Goal: Task Accomplishment & Management: Manage account settings

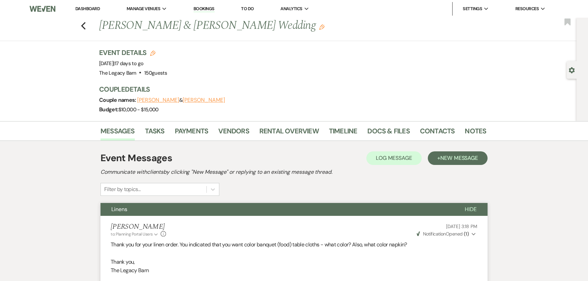
click at [88, 10] on link "Dashboard" at bounding box center [87, 9] width 24 height 6
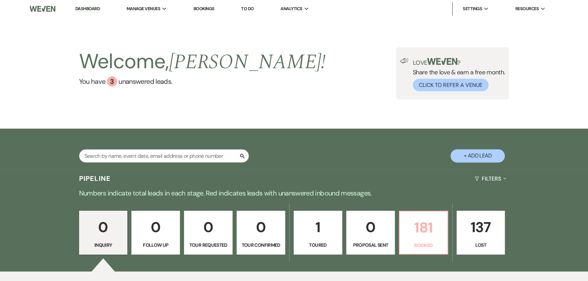
click at [417, 233] on p "181" at bounding box center [424, 227] width 40 height 23
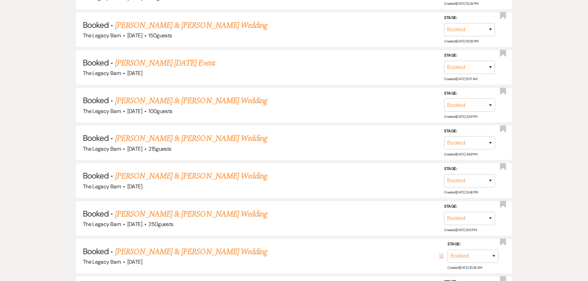
scroll to position [618, 0]
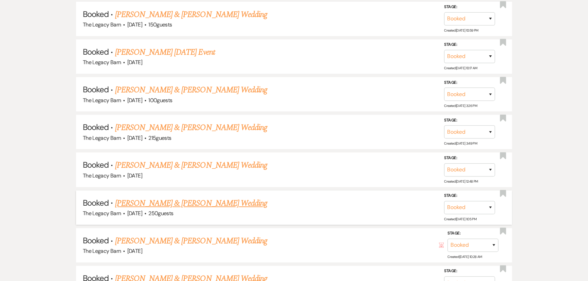
click at [222, 201] on link "[PERSON_NAME] & [PERSON_NAME] Wedding" at bounding box center [191, 203] width 152 height 12
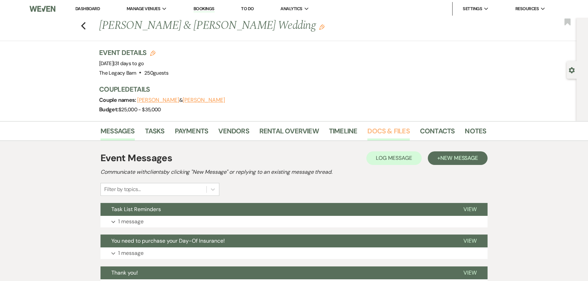
click at [368, 131] on link "Docs & Files" at bounding box center [389, 133] width 42 height 15
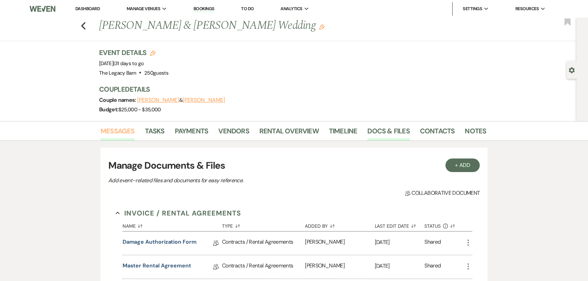
click at [121, 129] on link "Messages" at bounding box center [118, 133] width 34 height 15
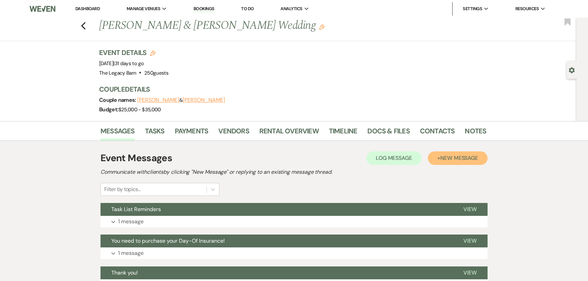
click at [446, 160] on span "New Message" at bounding box center [460, 158] width 38 height 7
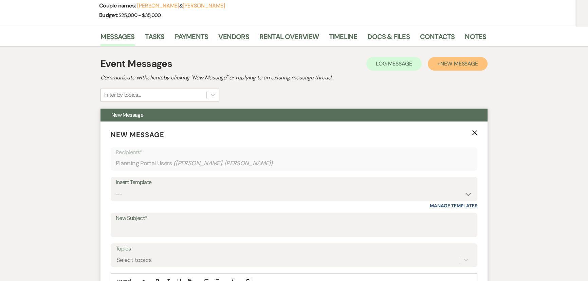
scroll to position [185, 0]
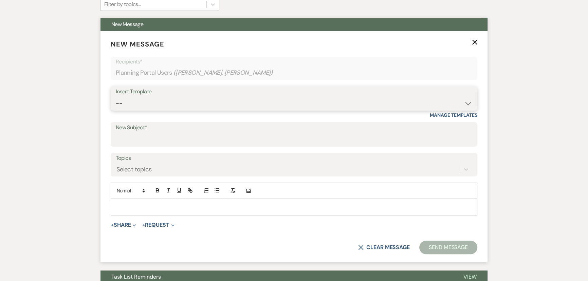
click at [136, 100] on select "-- Documents for Conversion Planning Portal Introduction Initial Inquiry Respon…" at bounding box center [294, 103] width 357 height 13
select select "6137"
click at [116, 97] on select "-- Documents for Conversion Planning Portal Introduction Initial Inquiry Respon…" at bounding box center [294, 103] width 357 height 13
type input "You need to purchase your Day-Of Insurance!"
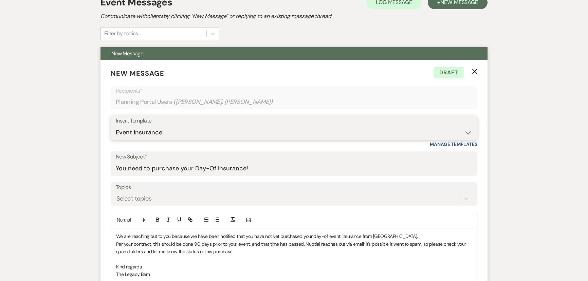
scroll to position [154, 0]
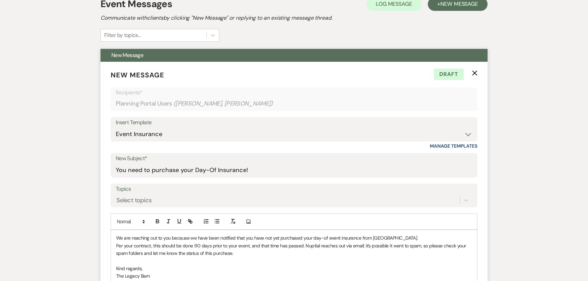
click at [160, 254] on p "Per your contract, this should be done 90 days prior to your event, and that ti…" at bounding box center [294, 249] width 356 height 15
click at [189, 245] on p "Per your contract, this should be done 90 days prior to your event, and that ti…" at bounding box center [294, 249] width 356 height 15
click at [194, 247] on p "Per your contract, this should be done 90 days prior to your event, and that ti…" at bounding box center [294, 249] width 356 height 15
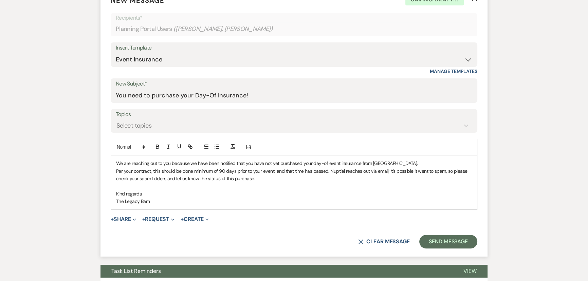
scroll to position [247, 0]
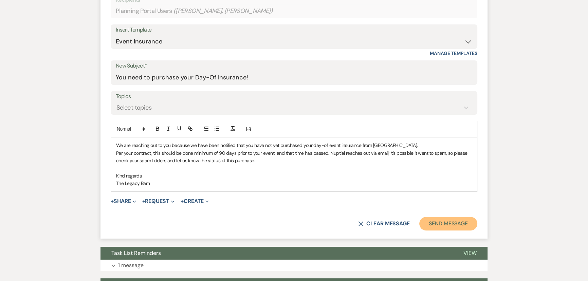
click at [442, 222] on button "Send Message" at bounding box center [449, 224] width 58 height 14
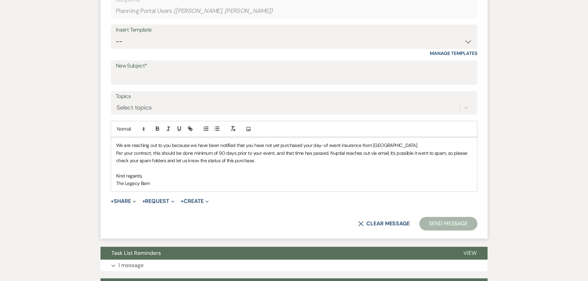
scroll to position [0, 0]
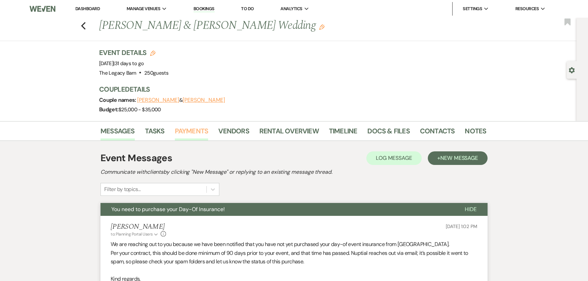
click at [186, 130] on link "Payments" at bounding box center [192, 133] width 34 height 15
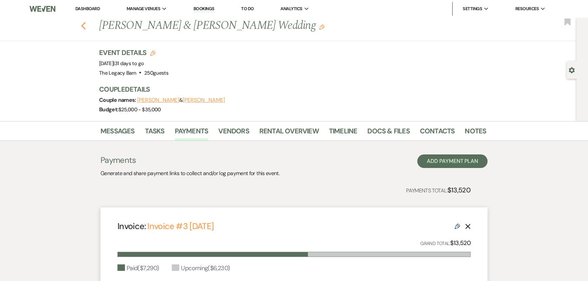
click at [85, 26] on icon "Previous" at bounding box center [83, 26] width 5 height 8
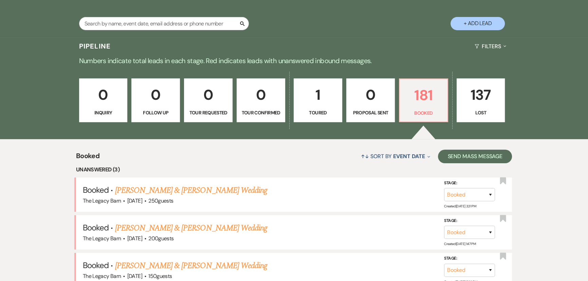
scroll to position [247, 0]
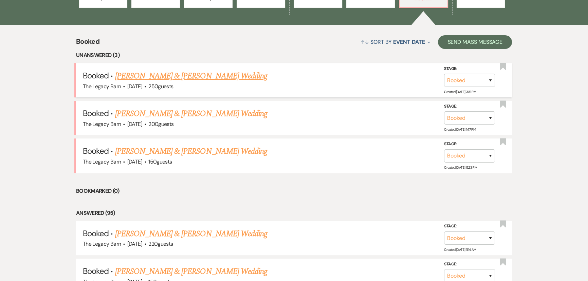
click at [184, 77] on link "[PERSON_NAME] & [PERSON_NAME] Wedding" at bounding box center [191, 76] width 152 height 12
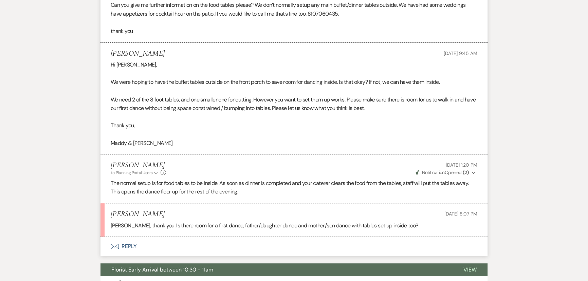
scroll to position [309, 0]
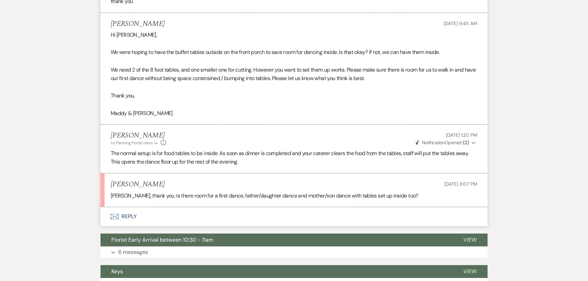
click at [130, 217] on button "Envelope Reply" at bounding box center [294, 216] width 387 height 19
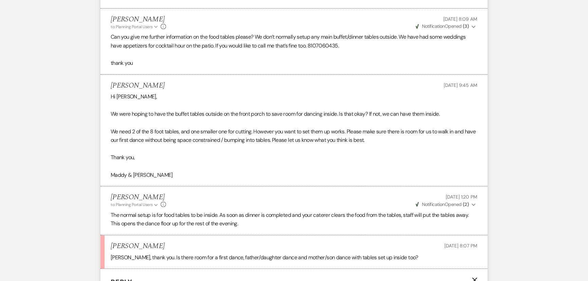
scroll to position [463, 0]
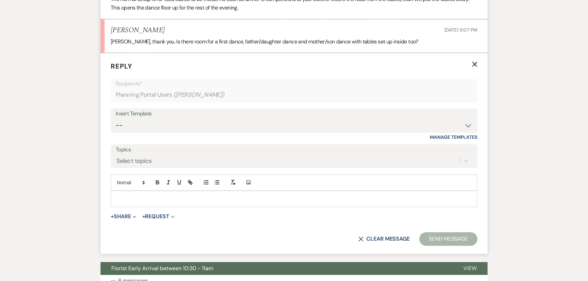
click at [119, 195] on p at bounding box center [294, 198] width 356 height 7
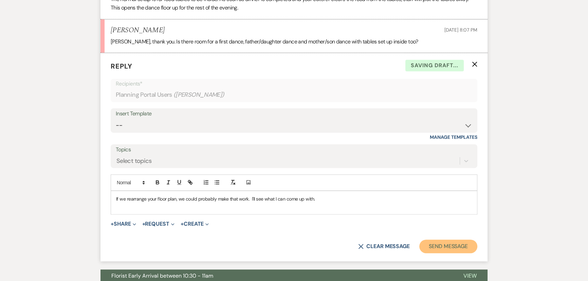
click at [428, 246] on button "Send Message" at bounding box center [449, 247] width 58 height 14
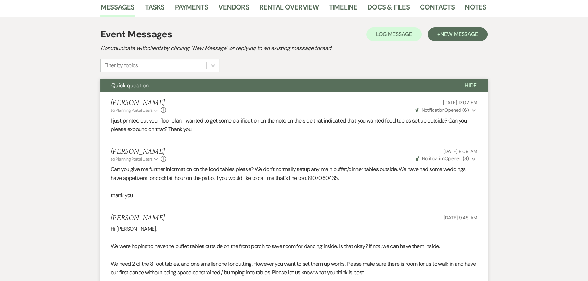
scroll to position [0, 0]
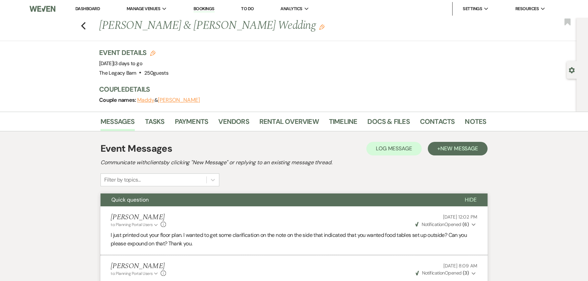
click at [84, 10] on link "Dashboard" at bounding box center [87, 9] width 24 height 6
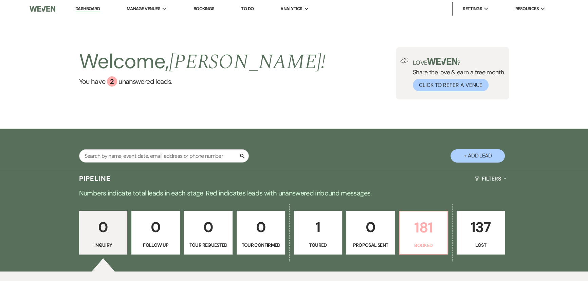
click at [405, 225] on p "181" at bounding box center [424, 227] width 40 height 23
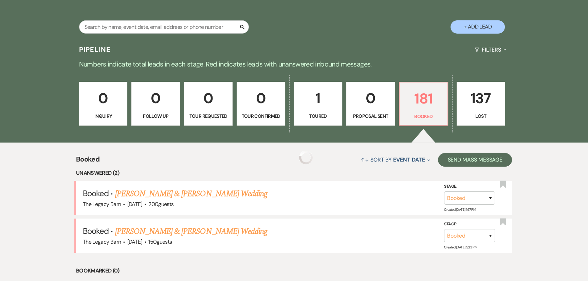
scroll to position [153, 0]
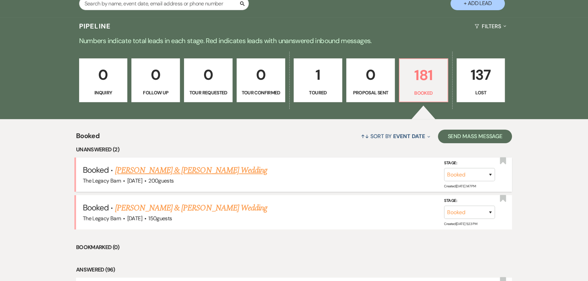
click at [192, 170] on link "[PERSON_NAME] & [PERSON_NAME] Wedding" at bounding box center [191, 170] width 152 height 12
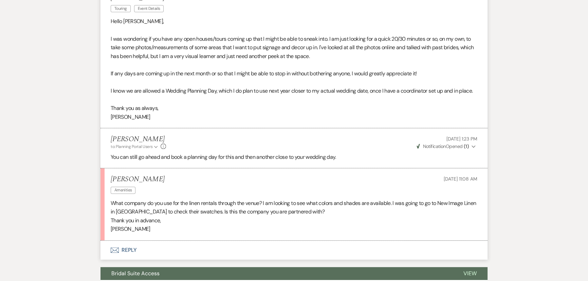
scroll to position [309, 0]
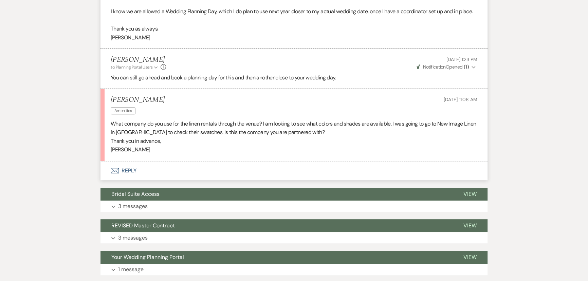
click at [126, 169] on button "Envelope Reply" at bounding box center [294, 170] width 387 height 19
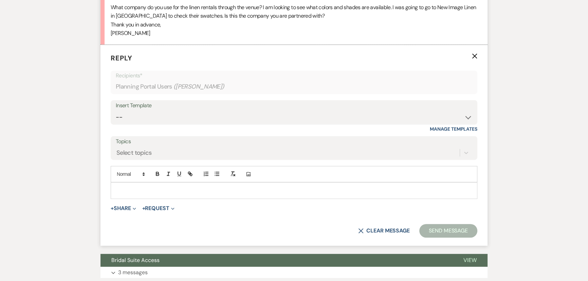
scroll to position [430, 0]
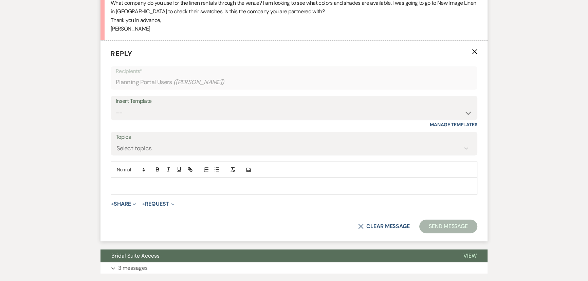
click at [127, 184] on p at bounding box center [294, 185] width 356 height 7
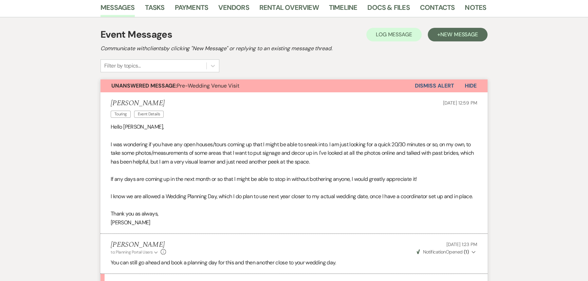
scroll to position [28, 0]
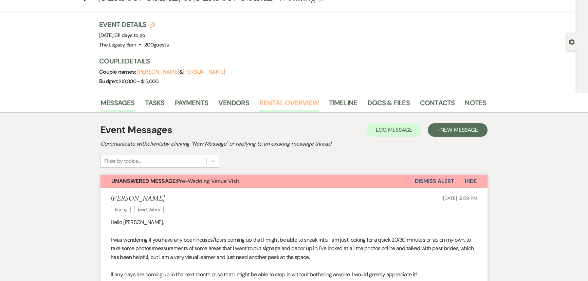
click at [287, 103] on link "Rental Overview" at bounding box center [289, 105] width 59 height 15
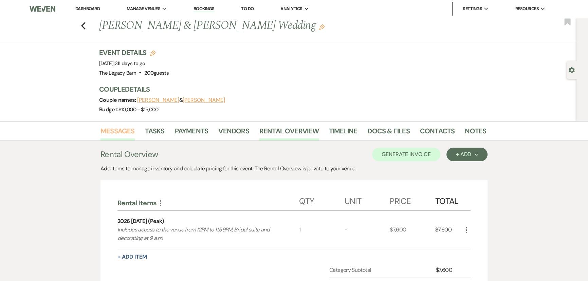
click at [119, 129] on link "Messages" at bounding box center [118, 133] width 34 height 15
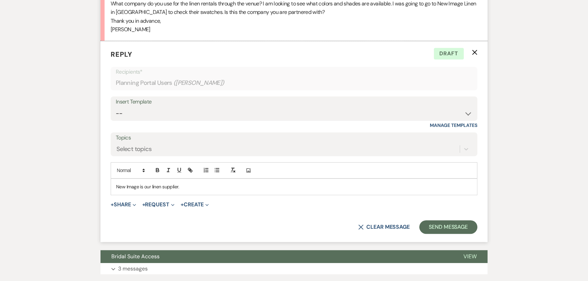
scroll to position [430, 0]
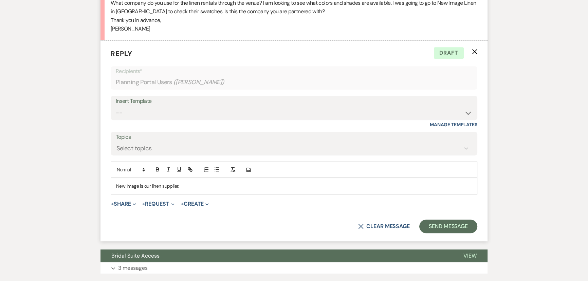
click at [189, 188] on p "New Image is our linen supplier." at bounding box center [294, 185] width 356 height 7
drag, startPoint x: 258, startPoint y: 186, endPoint x: 305, endPoint y: 187, distance: 47.6
click at [305, 187] on p "New Image is our linen supplier. You can go see colors, then go to the Add-On p…" at bounding box center [294, 185] width 356 height 7
click at [192, 170] on icon "button" at bounding box center [191, 170] width 2 height 2
paste input "[URL][DOMAIN_NAME]"
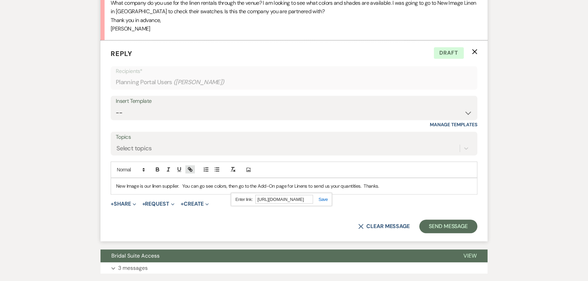
scroll to position [0, 31]
type input "[URL][DOMAIN_NAME]"
click at [327, 200] on link at bounding box center [320, 199] width 15 height 5
click at [310, 210] on form "Reply X Saving draft... Recipients* Planning Portal Users ( [PERSON_NAME] ) Ins…" at bounding box center [294, 140] width 387 height 201
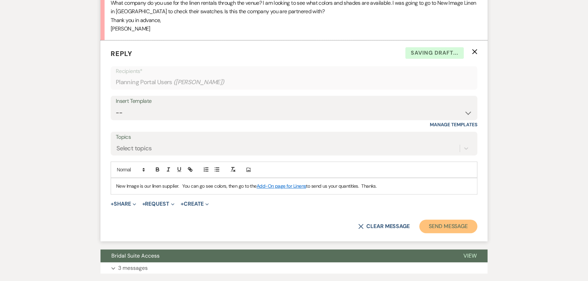
click at [435, 226] on button "Send Message" at bounding box center [449, 227] width 58 height 14
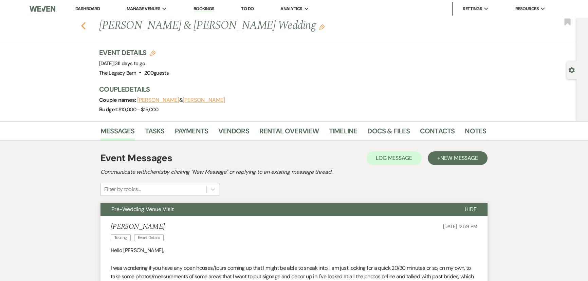
click at [84, 26] on use "button" at bounding box center [83, 25] width 4 height 7
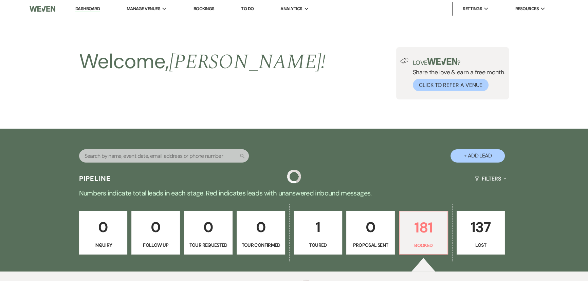
scroll to position [153, 0]
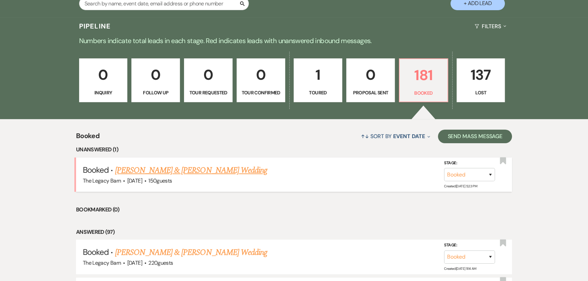
click at [159, 171] on link "[PERSON_NAME] & [PERSON_NAME] Wedding" at bounding box center [191, 170] width 152 height 12
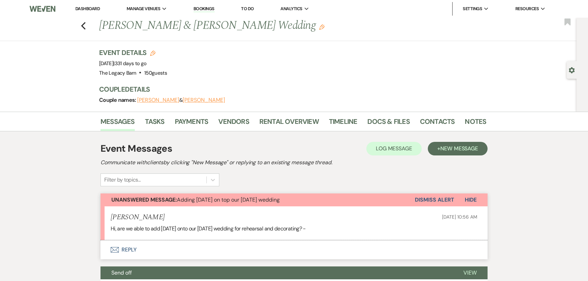
click at [129, 251] on button "Envelope Reply" at bounding box center [294, 250] width 387 height 19
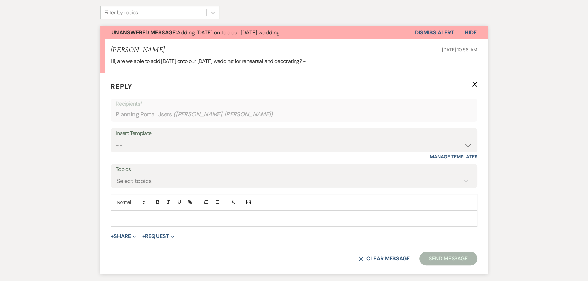
scroll to position [200, 0]
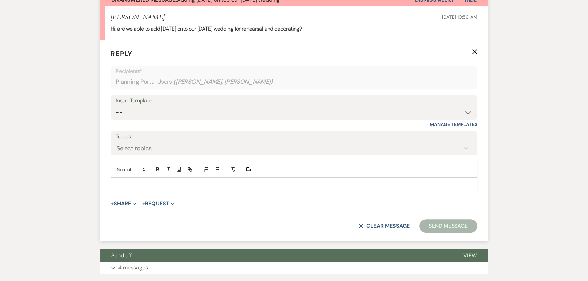
click at [124, 186] on p at bounding box center [294, 185] width 356 height 7
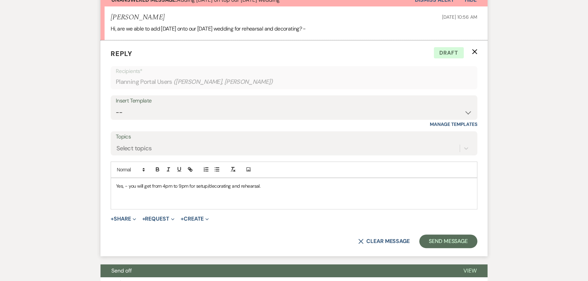
click at [275, 186] on p "Yes, - you will get from 4pm to 9pm for setup/decorating and rehearsal." at bounding box center [294, 185] width 356 height 7
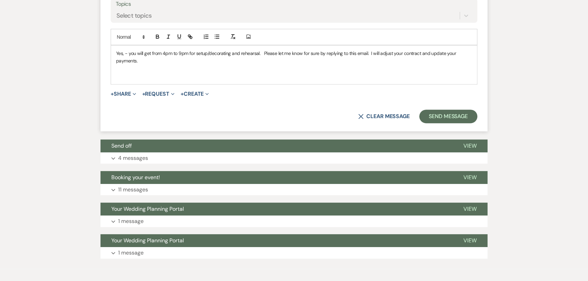
scroll to position [340, 0]
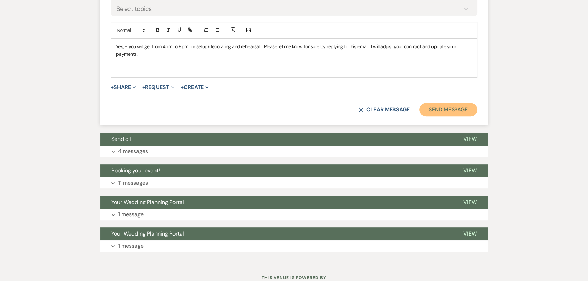
click at [452, 111] on button "Send Message" at bounding box center [449, 110] width 58 height 14
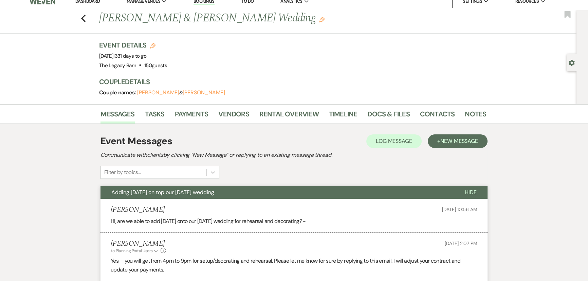
scroll to position [0, 0]
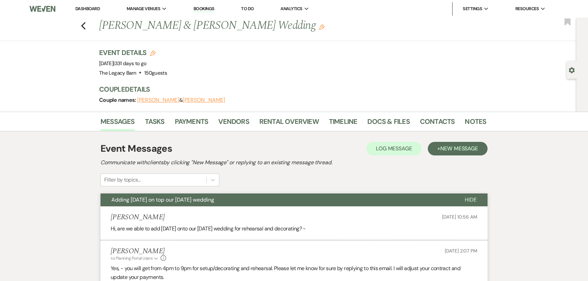
click at [89, 8] on link "Dashboard" at bounding box center [87, 9] width 24 height 6
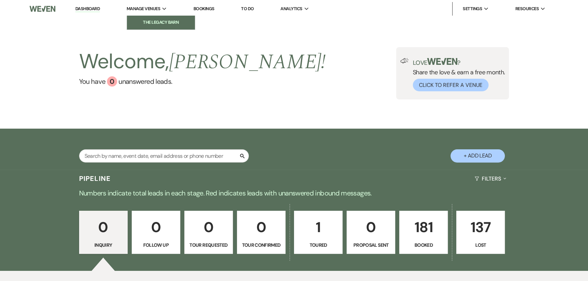
drag, startPoint x: 157, startPoint y: 23, endPoint x: 165, endPoint y: 24, distance: 8.3
click at [157, 23] on li "The Legacy Barn" at bounding box center [160, 22] width 61 height 7
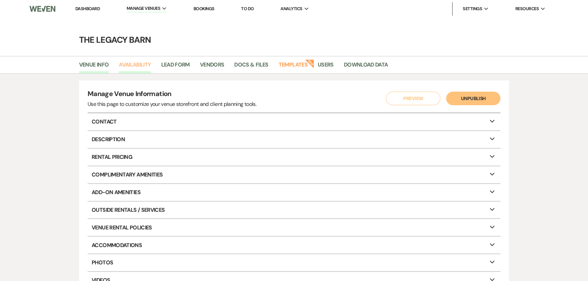
click at [141, 67] on link "Availability" at bounding box center [135, 66] width 32 height 13
select select "3"
select select "2026"
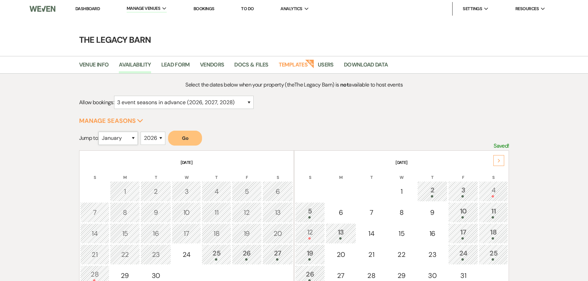
click at [135, 138] on select "January February March April May June July August September October November De…" at bounding box center [118, 138] width 39 height 13
select select "11"
click at [100, 132] on select "January February March April May June July August September October November De…" at bounding box center [118, 138] width 39 height 13
click at [192, 137] on button "Go" at bounding box center [185, 138] width 34 height 15
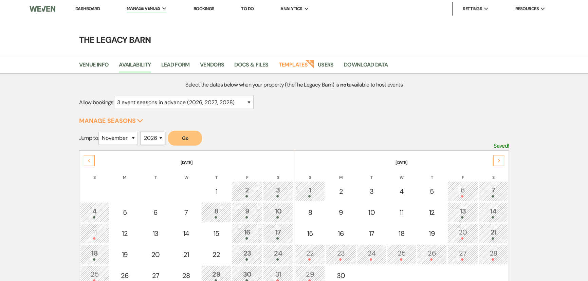
click at [152, 141] on select "2025 2026 2027 2028 2029" at bounding box center [153, 138] width 25 height 13
select select "2027"
click at [143, 132] on select "2025 2026 2027 2028 2029" at bounding box center [153, 138] width 25 height 13
click at [183, 140] on button "Go" at bounding box center [185, 138] width 34 height 15
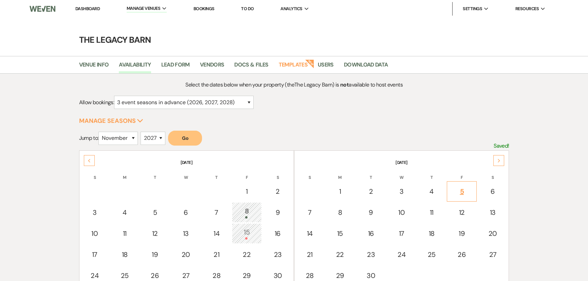
click at [463, 193] on div "5" at bounding box center [462, 192] width 22 height 10
select select "other"
select select "false"
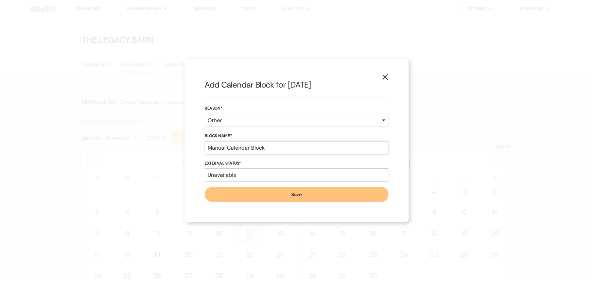
drag, startPoint x: 264, startPoint y: 146, endPoint x: 122, endPoint y: 149, distance: 142.4
click at [122, 149] on div "X Add Calendar Block for [DATE] Reason* Booked Event Hold Other Block Name* Man…" at bounding box center [296, 140] width 593 height 281
type input "[PERSON_NAME] and [PERSON_NAME] PV"
click at [221, 192] on button "Save" at bounding box center [296, 194] width 183 height 15
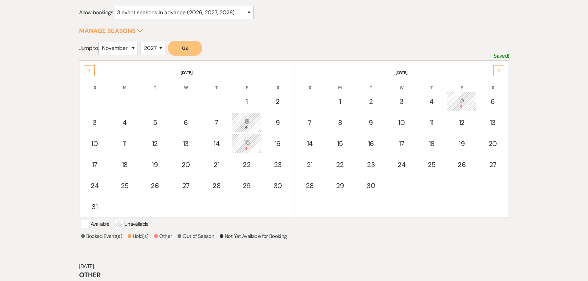
scroll to position [140, 0]
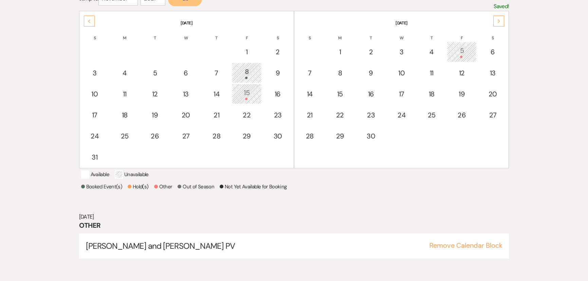
click at [88, 19] on icon "Previous" at bounding box center [89, 21] width 3 height 4
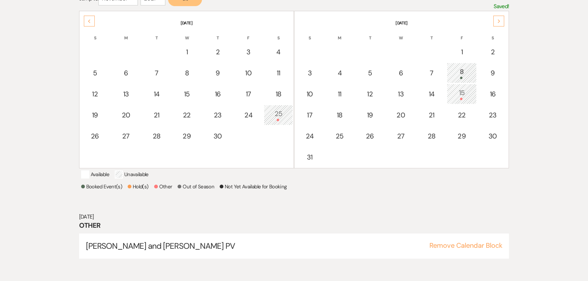
click at [88, 19] on icon "Previous" at bounding box center [89, 21] width 3 height 4
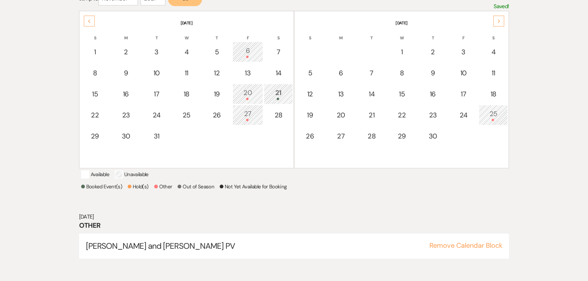
click at [88, 19] on icon "Previous" at bounding box center [89, 21] width 3 height 4
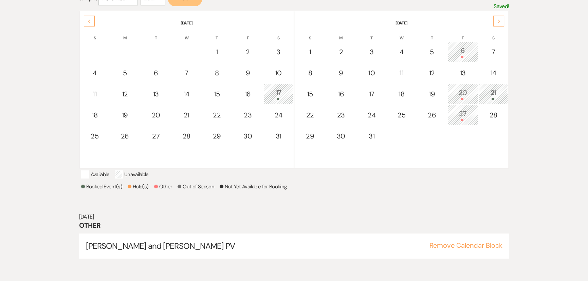
click at [88, 19] on icon "Previous" at bounding box center [89, 21] width 3 height 4
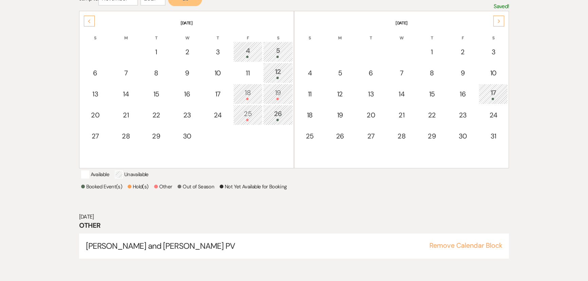
click at [237, 111] on div "25" at bounding box center [248, 115] width 22 height 13
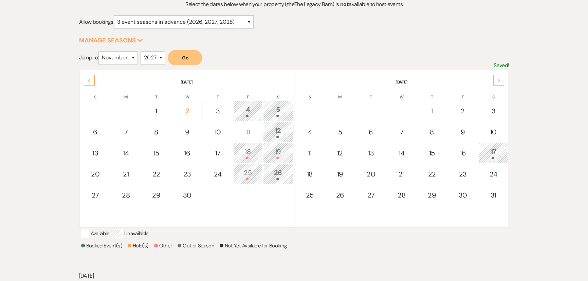
scroll to position [78, 0]
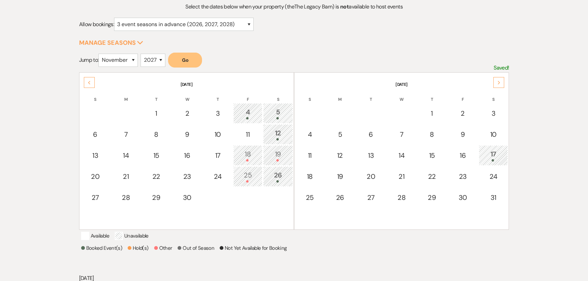
click at [90, 81] on use at bounding box center [89, 83] width 2 height 4
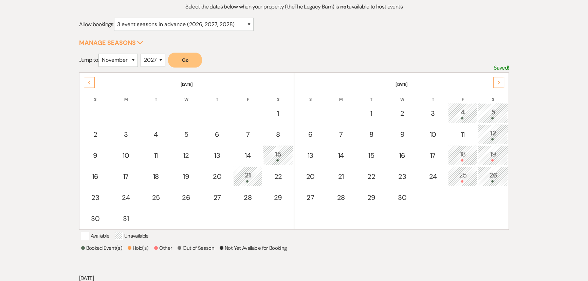
click at [90, 81] on use at bounding box center [89, 83] width 2 height 4
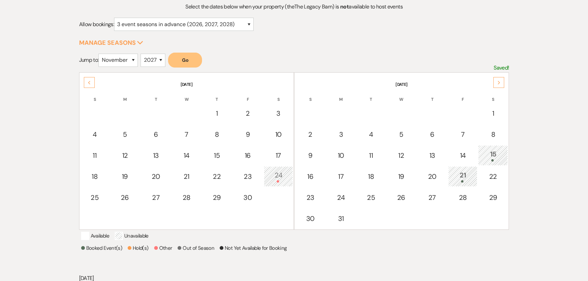
click at [498, 82] on icon "Next" at bounding box center [499, 83] width 3 height 4
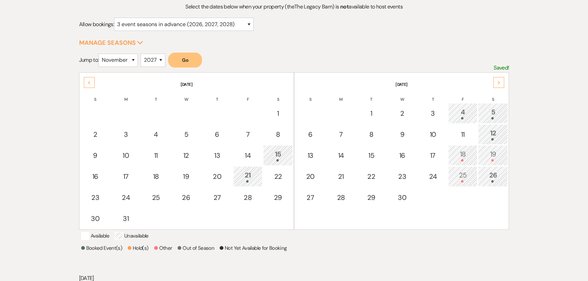
click at [498, 82] on icon "Next" at bounding box center [499, 83] width 3 height 4
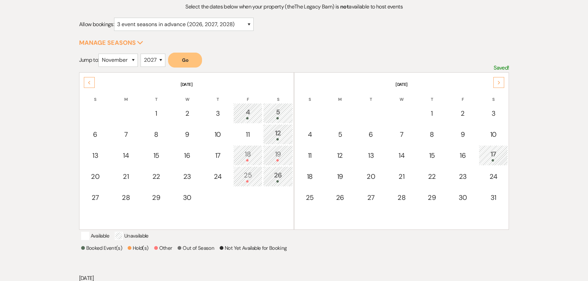
click at [498, 82] on icon "Next" at bounding box center [499, 83] width 3 height 4
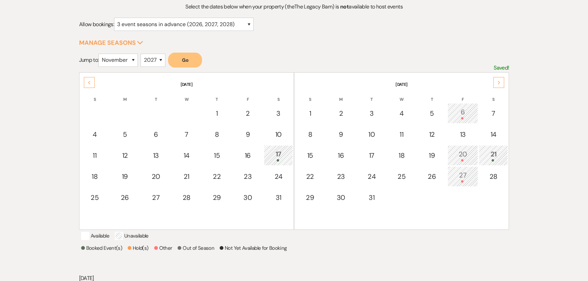
click at [498, 82] on icon "Next" at bounding box center [499, 83] width 3 height 4
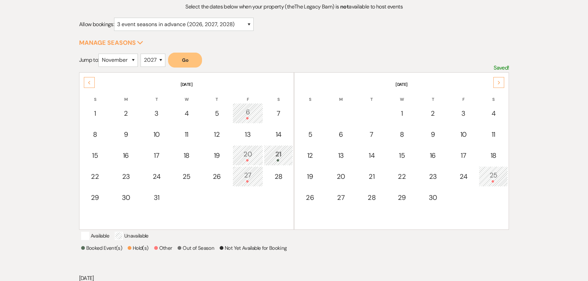
click at [493, 179] on div "25" at bounding box center [494, 176] width 22 height 13
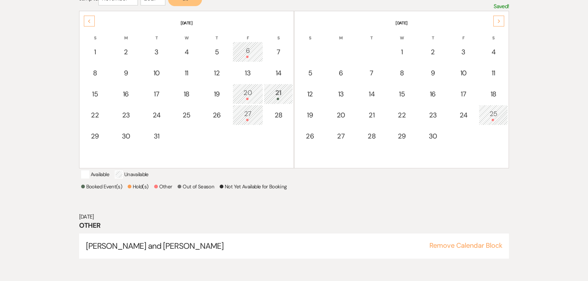
scroll to position [0, 0]
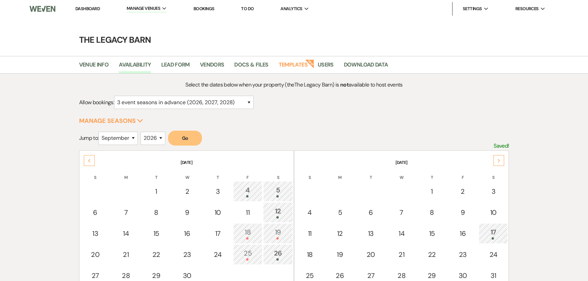
select select "3"
select select "9"
select select "2026"
click at [116, 141] on select "January February March April May June July August September October November De…" at bounding box center [118, 138] width 39 height 13
select select "8"
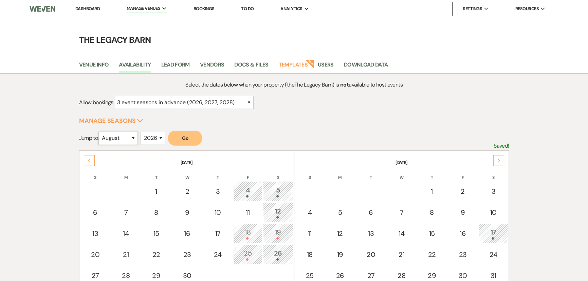
click at [100, 132] on select "January February March April May June July August September October November De…" at bounding box center [118, 138] width 39 height 13
click at [183, 142] on button "Go" at bounding box center [185, 138] width 34 height 15
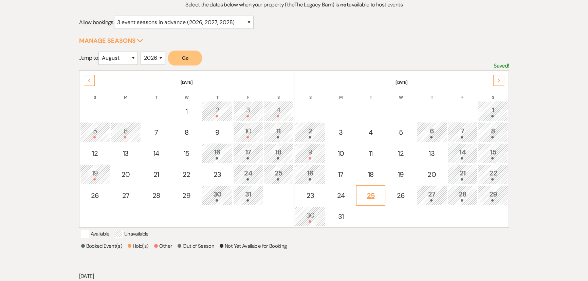
scroll to position [92, 0]
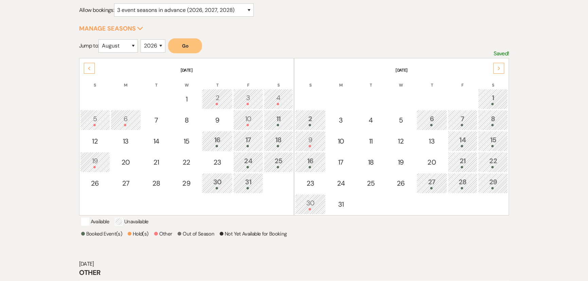
click at [466, 161] on div "21" at bounding box center [463, 162] width 22 height 13
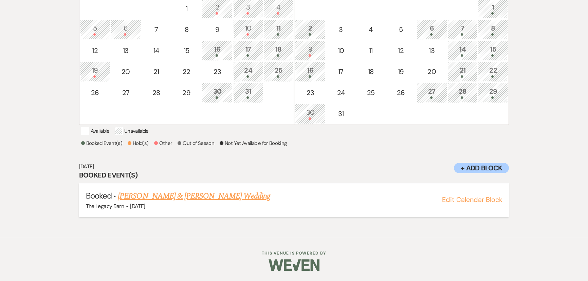
scroll to position [190, 0]
click at [230, 197] on link "[PERSON_NAME] & [PERSON_NAME] Wedding" at bounding box center [194, 196] width 152 height 12
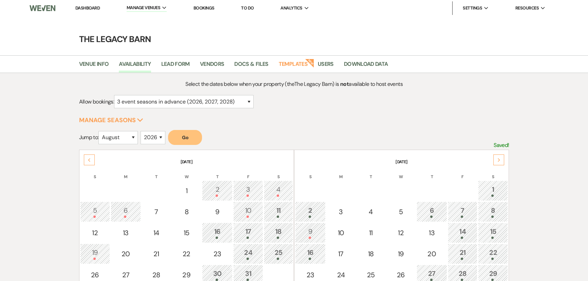
scroll to position [0, 0]
click at [248, 66] on link "Docs & Files" at bounding box center [251, 66] width 34 height 13
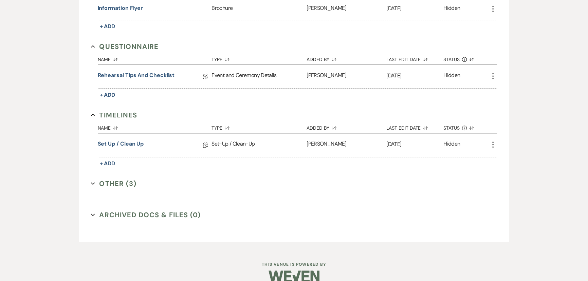
scroll to position [749, 0]
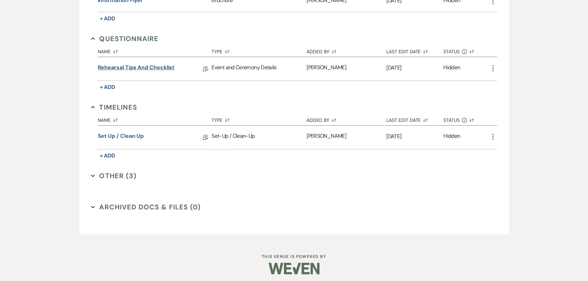
click at [133, 64] on link "Rehearsal Tips and Checklist" at bounding box center [136, 69] width 77 height 11
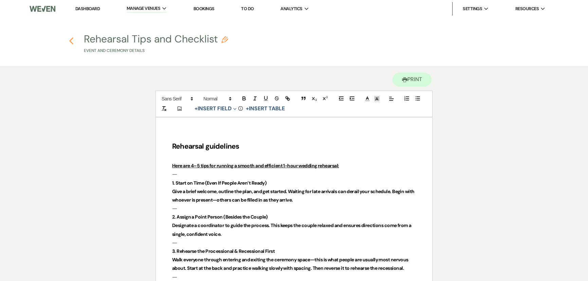
click at [71, 40] on use "button" at bounding box center [71, 40] width 4 height 7
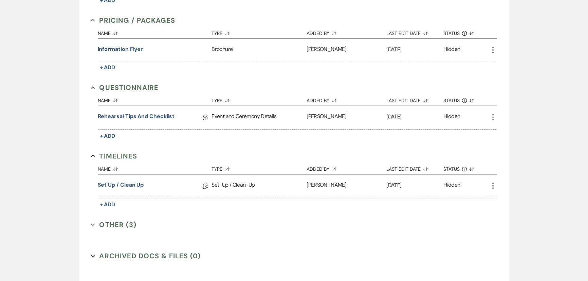
scroll to position [749, 0]
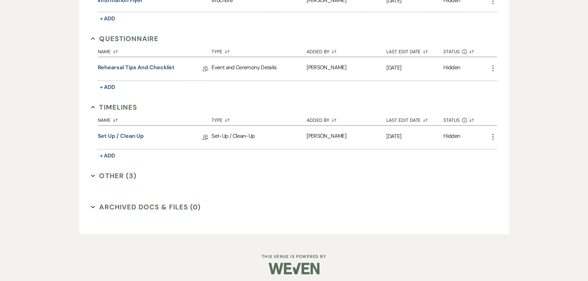
click at [112, 171] on button "Other (3) Expand" at bounding box center [114, 176] width 46 height 10
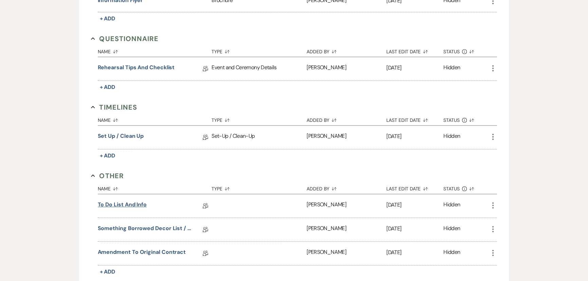
click at [110, 202] on link "To Do List and Info" at bounding box center [122, 206] width 49 height 11
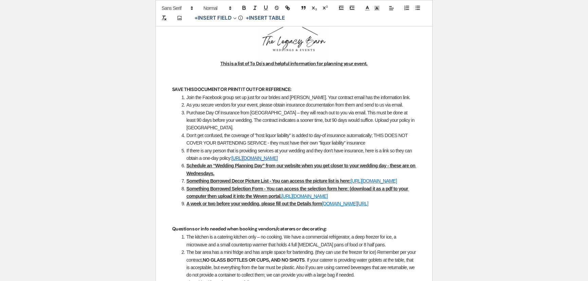
scroll to position [126, 0]
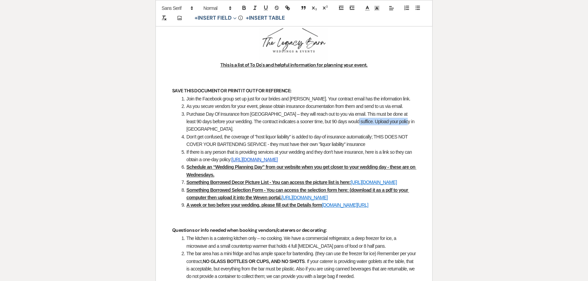
drag, startPoint x: 335, startPoint y: 121, endPoint x: 390, endPoint y: 121, distance: 55.0
click at [390, 121] on li "Purchase Day Of Insurance from Nuptial – they will reach out to you via email. …" at bounding box center [297, 121] width 237 height 23
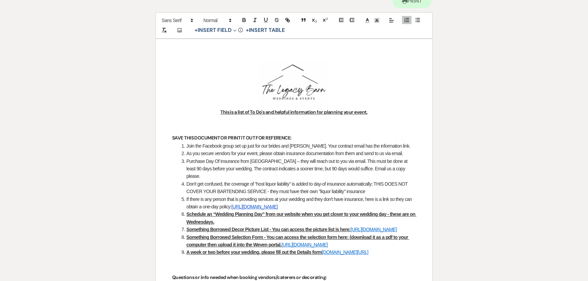
scroll to position [0, 0]
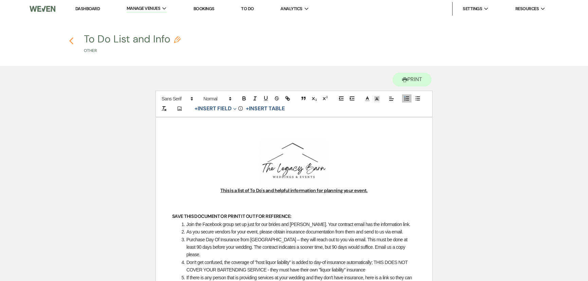
click at [70, 43] on icon "Previous" at bounding box center [71, 41] width 5 height 8
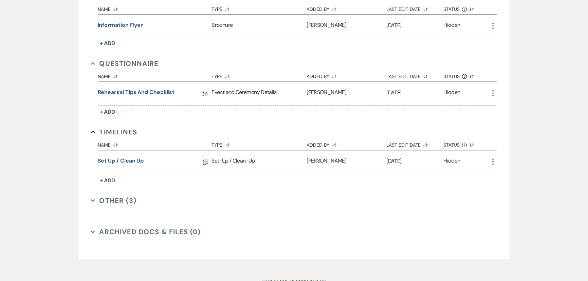
scroll to position [749, 0]
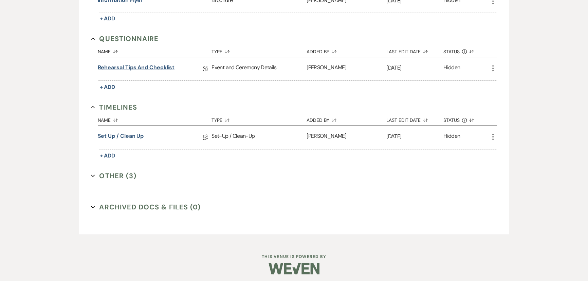
click at [131, 64] on link "Rehearsal Tips and Checklist" at bounding box center [136, 69] width 77 height 11
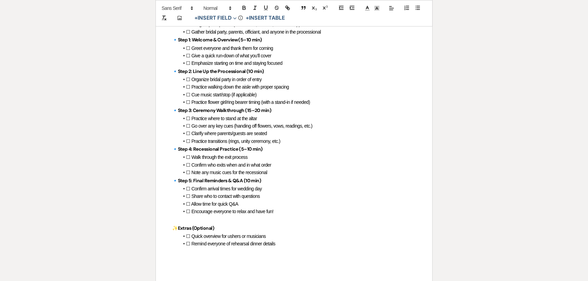
scroll to position [459, 0]
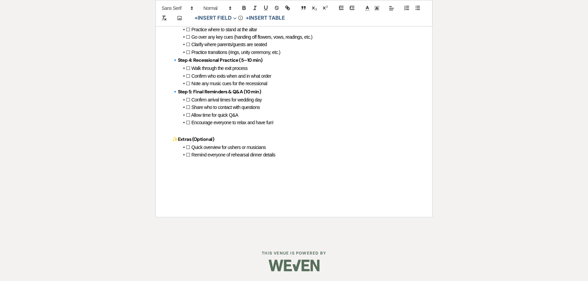
click at [290, 157] on li "☐ Remind everyone of rehearsal dinner details" at bounding box center [297, 154] width 237 height 7
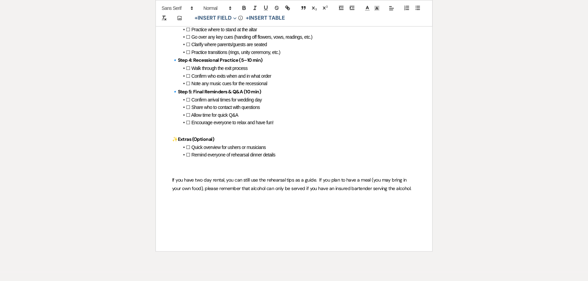
click at [317, 179] on span "If you have two day rental, you can still use the rehearsal tips as a guide. If…" at bounding box center [291, 184] width 239 height 15
click at [173, 175] on p at bounding box center [294, 171] width 244 height 8
drag, startPoint x: 173, startPoint y: 170, endPoint x: 218, endPoint y: 171, distance: 45.2
click at [218, 171] on p "TWO DAY RENTAL INFO" at bounding box center [294, 171] width 244 height 8
click at [245, 7] on icon "button" at bounding box center [244, 8] width 6 height 6
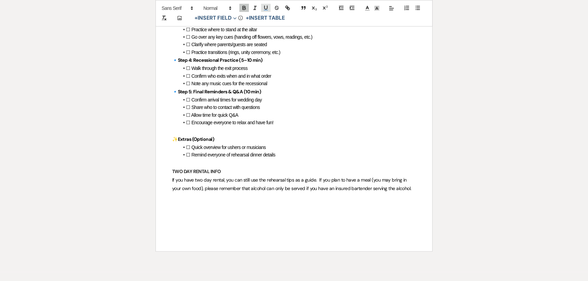
click at [266, 6] on icon "button" at bounding box center [266, 8] width 6 height 6
click at [255, 155] on span "☐ Remind everyone of rehearsal dinner details" at bounding box center [230, 154] width 89 height 5
click at [204, 181] on span "If you have two day rental, you can still use the rehearsal tips as a guide. If…" at bounding box center [291, 184] width 239 height 15
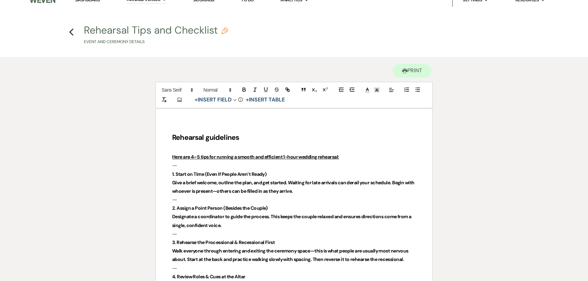
scroll to position [0, 0]
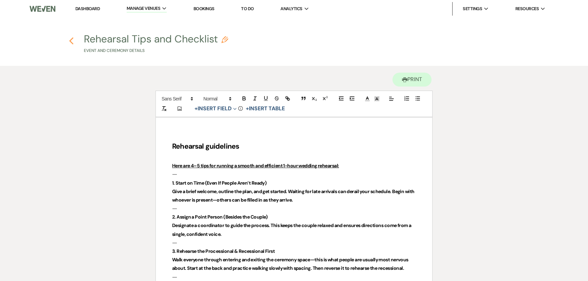
click at [71, 41] on icon "Previous" at bounding box center [71, 41] width 5 height 8
